Goal: Information Seeking & Learning: Learn about a topic

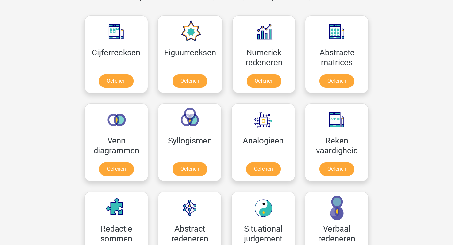
scroll to position [256, 0]
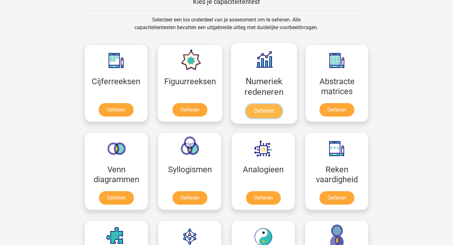
click at [260, 104] on link "Oefenen" at bounding box center [264, 111] width 36 height 14
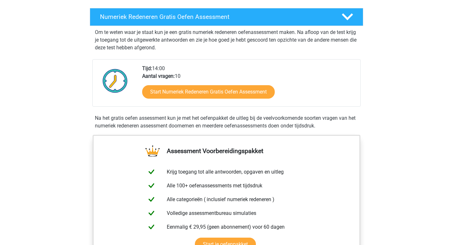
scroll to position [128, 0]
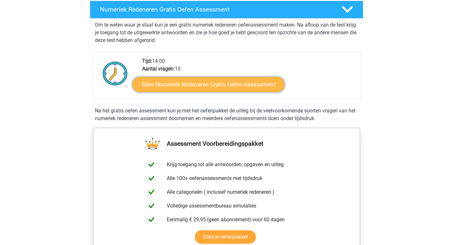
click at [196, 82] on link "Start Numeriek Redeneren Gratis Oefen Assessment" at bounding box center [208, 83] width 152 height 15
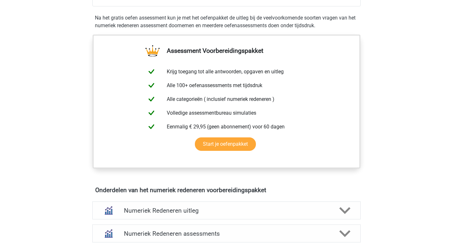
scroll to position [256, 0]
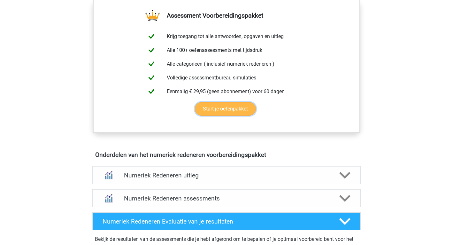
click at [214, 108] on link "Start je oefenpakket" at bounding box center [225, 108] width 61 height 13
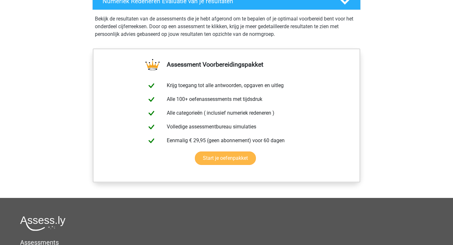
scroll to position [479, 0]
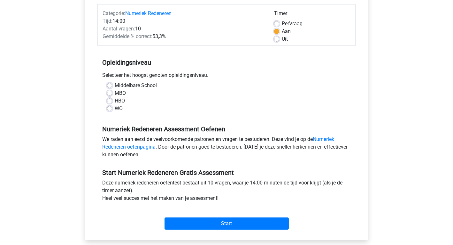
scroll to position [96, 0]
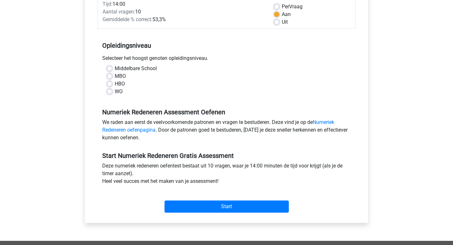
click at [115, 90] on label "WO" at bounding box center [119, 92] width 8 height 8
click at [109, 90] on input "WO" at bounding box center [109, 91] width 5 height 6
radio input "true"
click at [115, 84] on label "HBO" at bounding box center [120, 84] width 10 height 8
click at [112, 84] on input "HBO" at bounding box center [109, 83] width 5 height 6
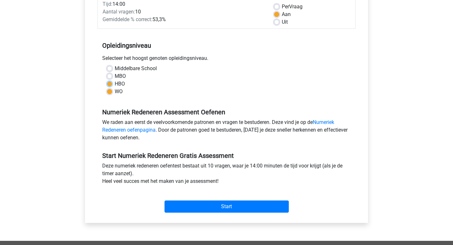
radio input "true"
click at [115, 74] on label "MBO" at bounding box center [120, 76] width 11 height 8
click at [109, 74] on input "MBO" at bounding box center [109, 75] width 5 height 6
radio input "true"
click at [115, 67] on label "Middelbare School" at bounding box center [136, 69] width 42 height 8
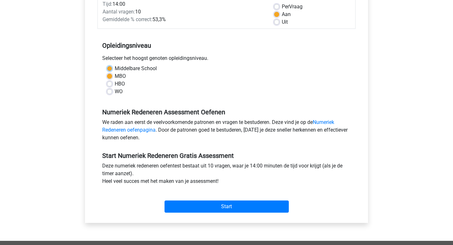
click at [111, 67] on input "Middelbare School" at bounding box center [109, 68] width 5 height 6
radio input "true"
